Goal: Navigation & Orientation: Understand site structure

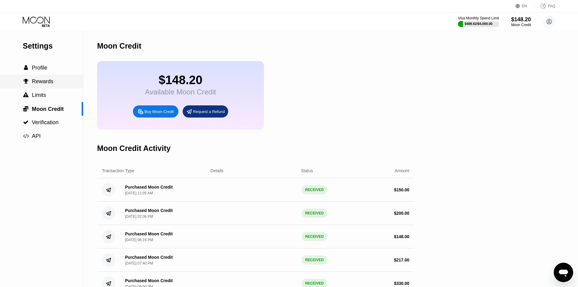
click at [42, 80] on span "Rewards" at bounding box center [43, 81] width 22 height 6
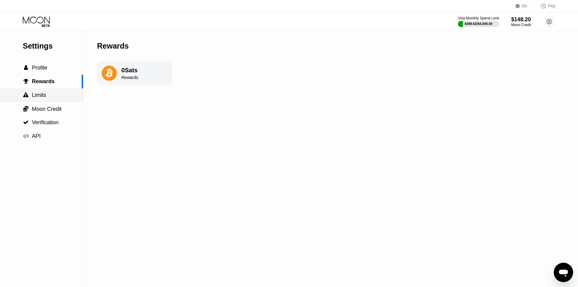
click at [52, 96] on div " Limits" at bounding box center [41, 95] width 83 height 6
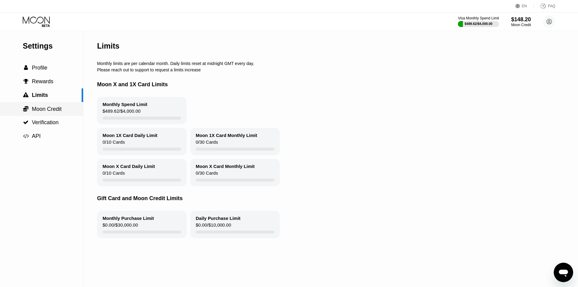
click at [55, 112] on span "Moon Credit" at bounding box center [47, 109] width 30 height 6
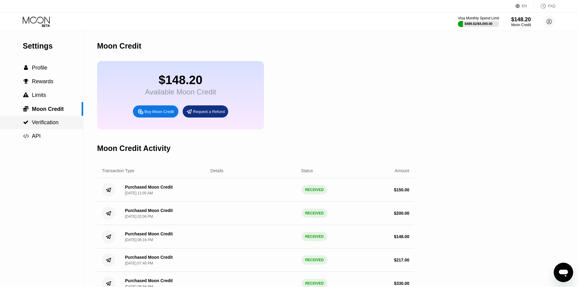
click at [57, 124] on span "Verification" at bounding box center [45, 122] width 27 height 6
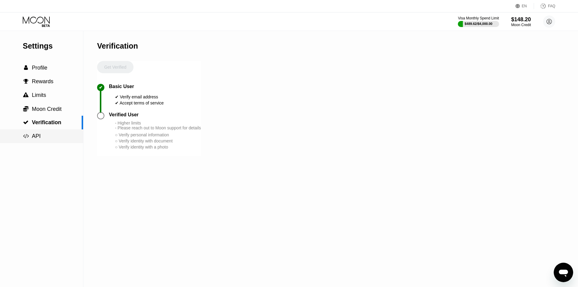
click at [54, 136] on div " API" at bounding box center [41, 136] width 83 height 6
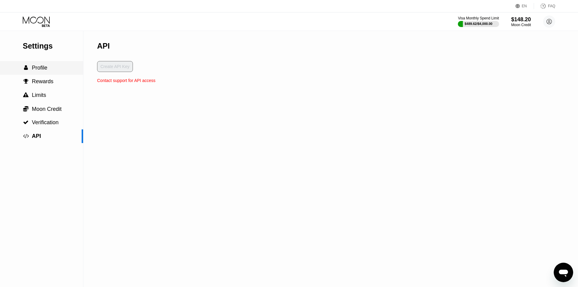
click at [40, 70] on span "Profile" at bounding box center [39, 68] width 15 height 6
